Goal: Share content

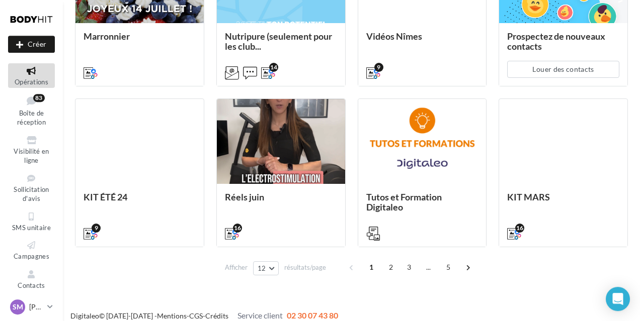
scroll to position [441, 0]
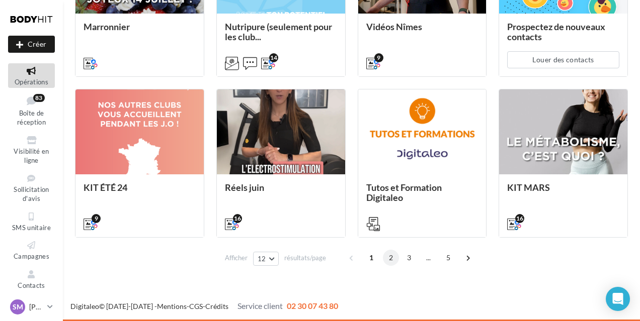
click at [387, 262] on span "2" at bounding box center [391, 258] width 16 height 16
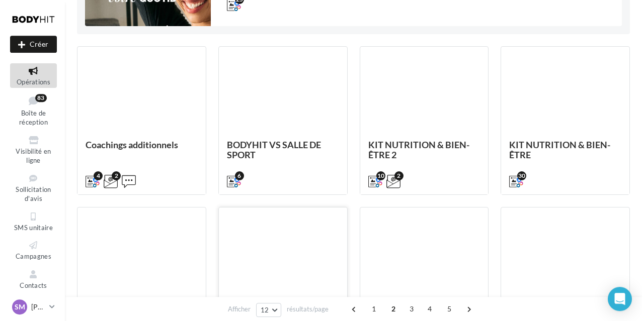
scroll to position [115, 0]
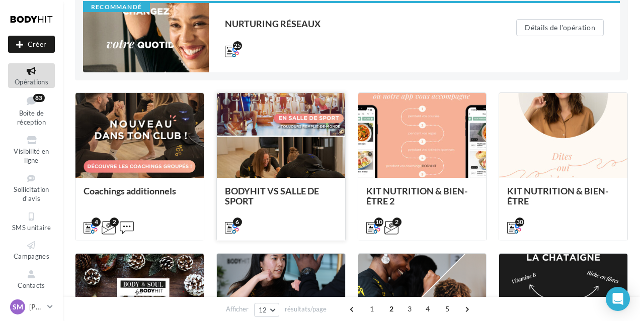
click at [291, 151] on div at bounding box center [281, 136] width 128 height 86
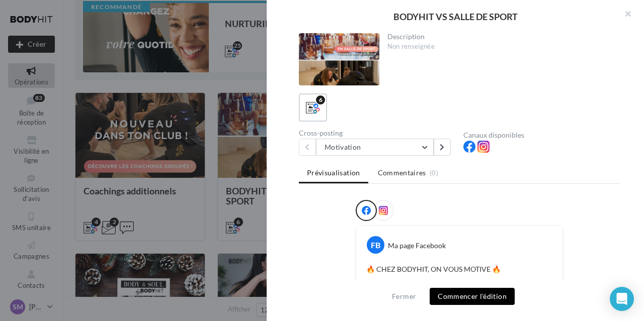
click at [481, 297] on button "Commencer l'édition" at bounding box center [472, 296] width 85 height 17
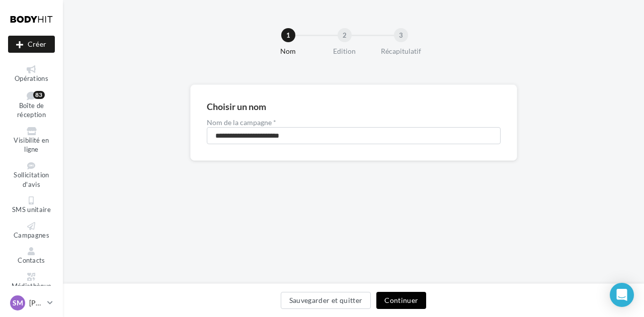
click at [410, 304] on button "Continuer" at bounding box center [401, 300] width 50 height 17
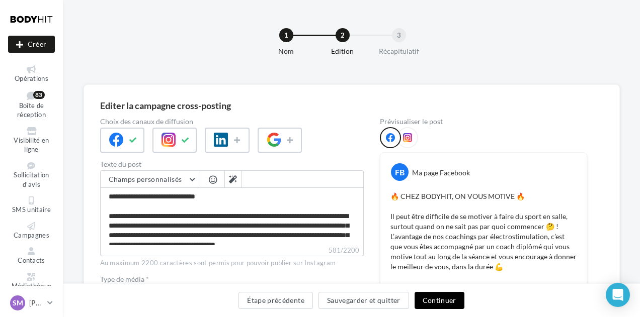
click at [436, 296] on button "Continuer" at bounding box center [440, 300] width 50 height 17
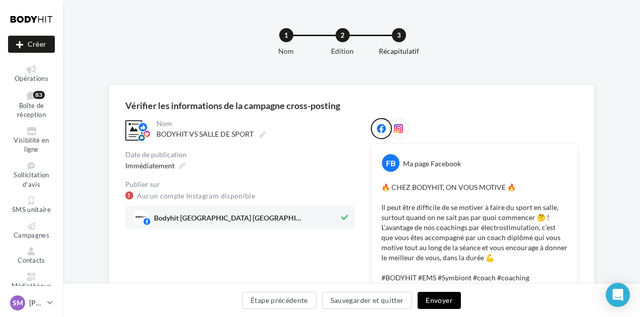
click at [436, 296] on button "Envoyer" at bounding box center [439, 300] width 43 height 17
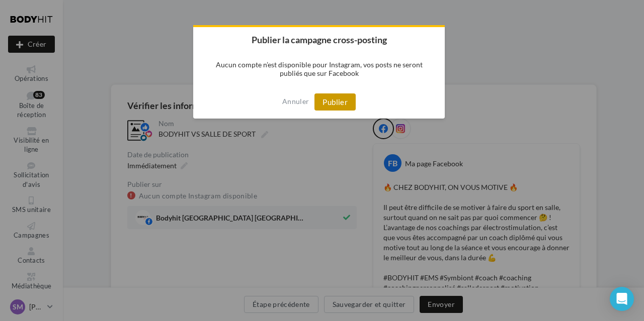
click at [326, 99] on button "Publier" at bounding box center [334, 102] width 41 height 17
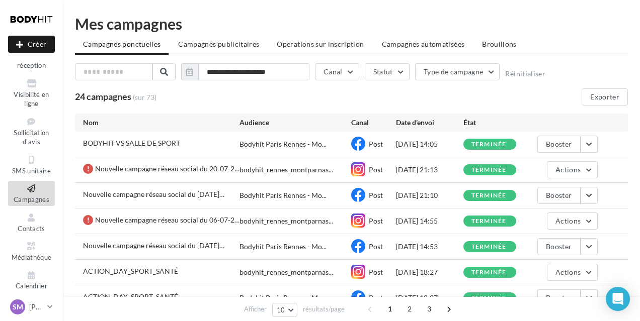
scroll to position [62, 0]
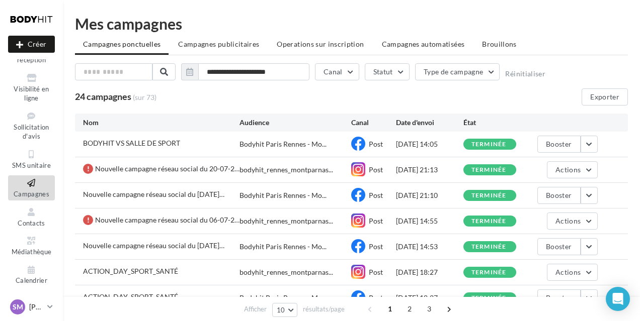
click at [41, 305] on p "[PERSON_NAME]" at bounding box center [36, 307] width 14 height 10
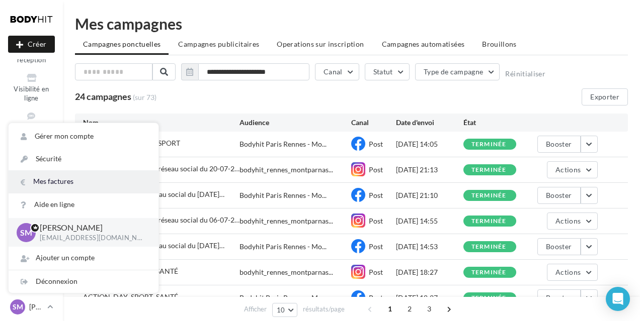
click at [66, 184] on link "Mes factures" at bounding box center [84, 182] width 150 height 23
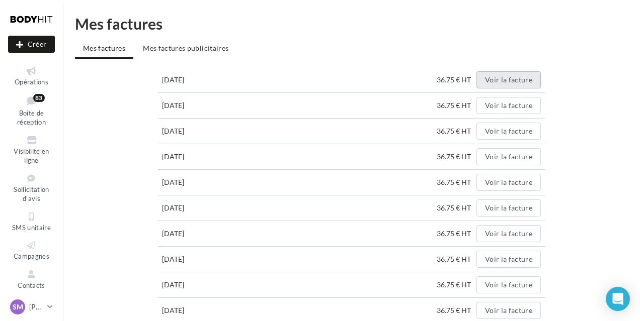
click at [512, 86] on button "Voir la facture" at bounding box center [508, 79] width 64 height 17
